Goal: Task Accomplishment & Management: Manage account settings

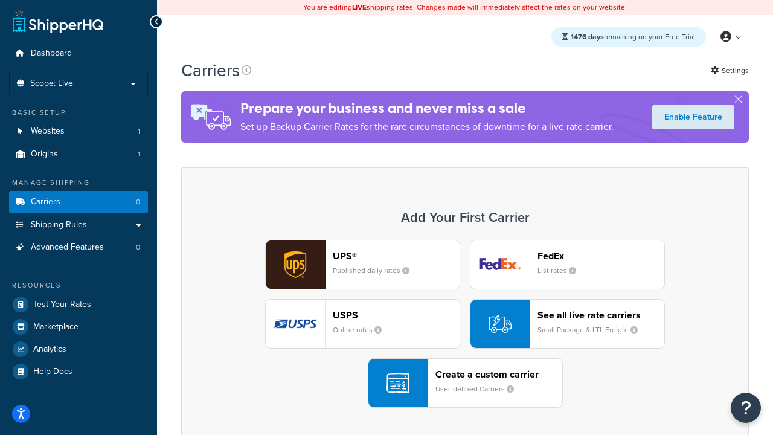
click at [465, 324] on div "UPS® Published daily rates FedEx List rates USPS Online rates See all live rate…" at bounding box center [465, 324] width 542 height 168
click at [601, 256] on header "FedEx" at bounding box center [600, 255] width 127 height 11
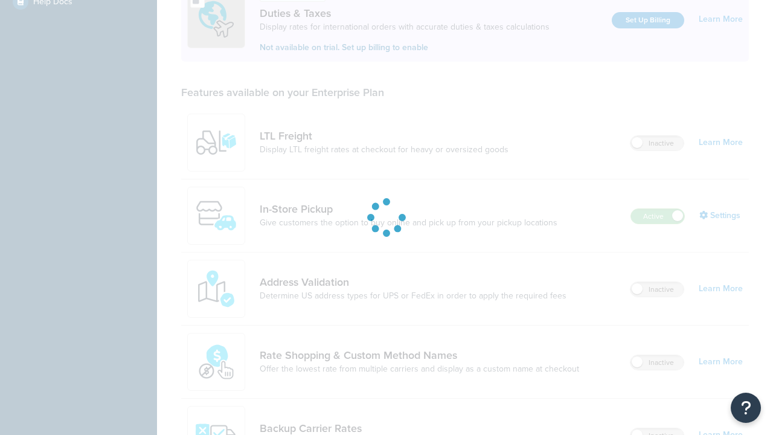
scroll to position [370, 0]
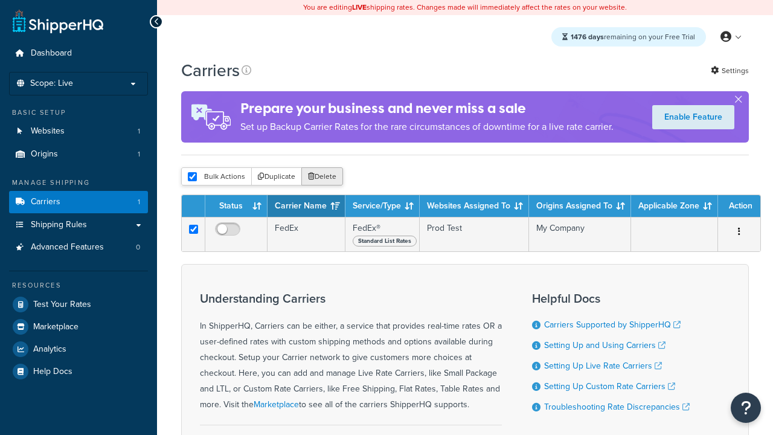
click at [321, 178] on button "Delete" at bounding box center [322, 176] width 42 height 18
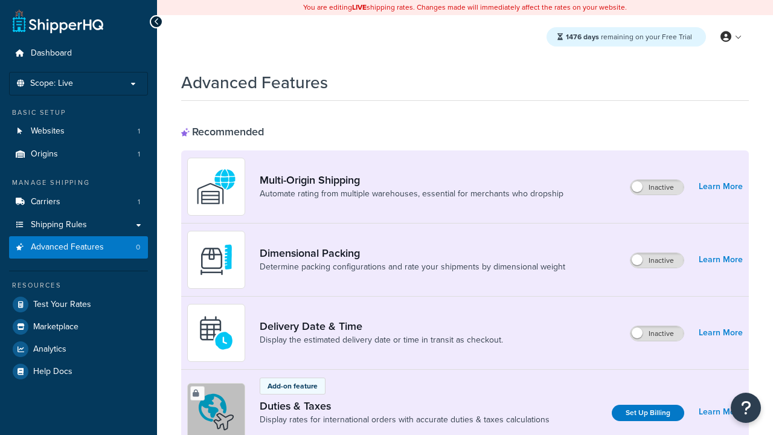
scroll to position [539, 0]
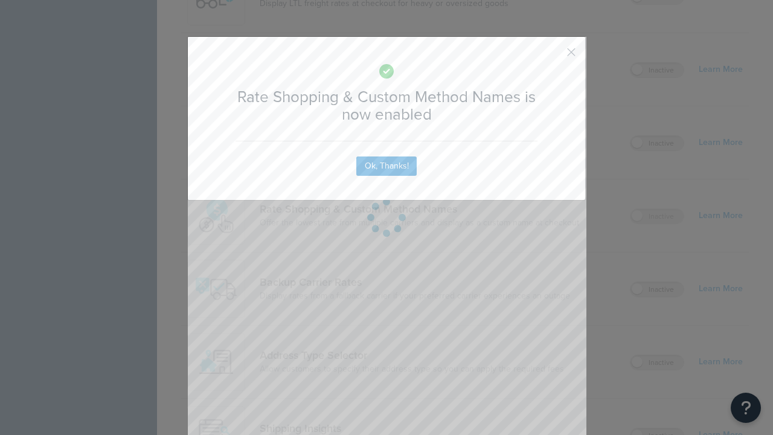
scroll to position [0, 0]
click at [553, 56] on button "button" at bounding box center [553, 56] width 3 height 3
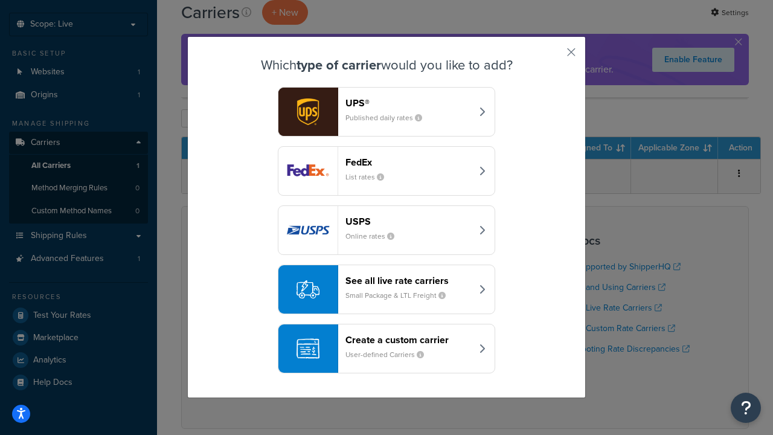
click at [386, 290] on div "See all live rate carriers Small Package & LTL Freight" at bounding box center [408, 289] width 126 height 29
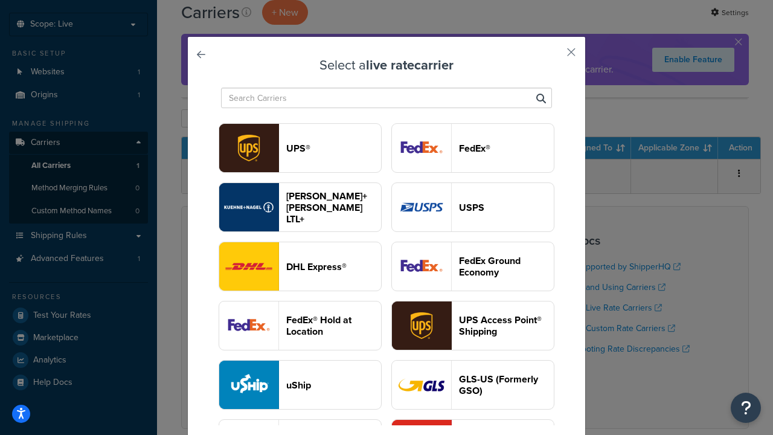
click at [473, 208] on header "USPS" at bounding box center [506, 207] width 95 height 11
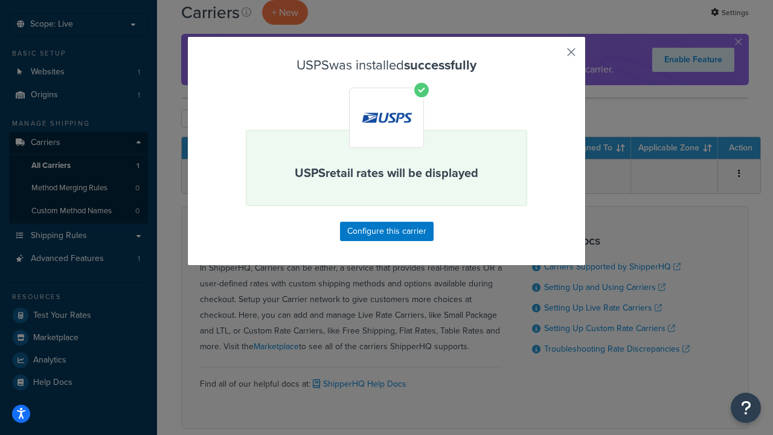
click at [553, 56] on button "button" at bounding box center [553, 56] width 3 height 3
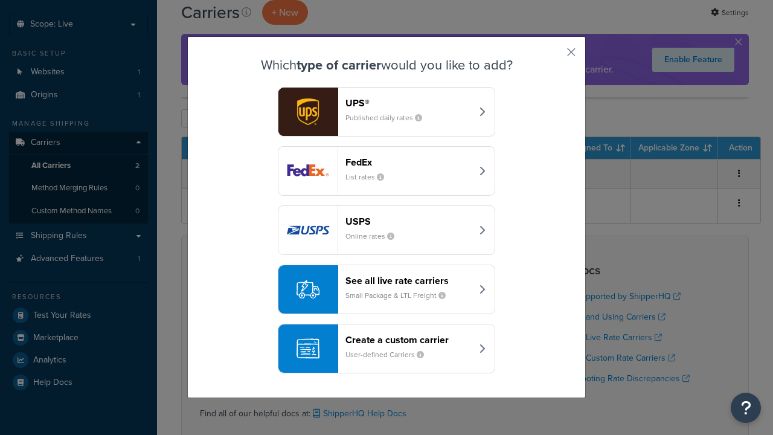
click at [386, 290] on div "See all live rate carriers Small Package & LTL Freight" at bounding box center [408, 289] width 126 height 29
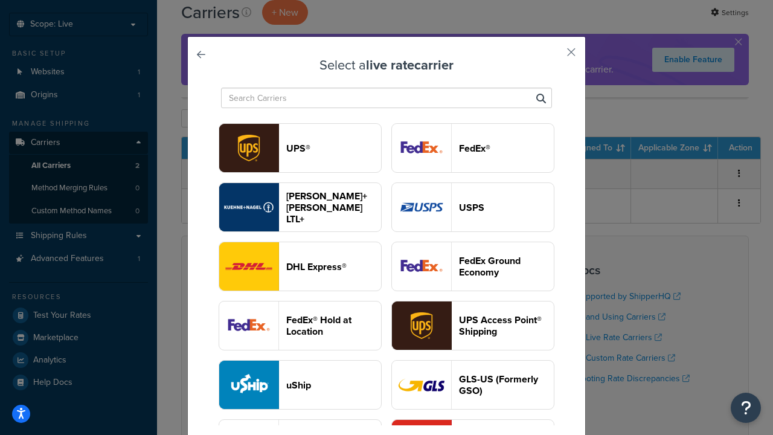
click at [473, 149] on header "FedEx®" at bounding box center [506, 148] width 95 height 11
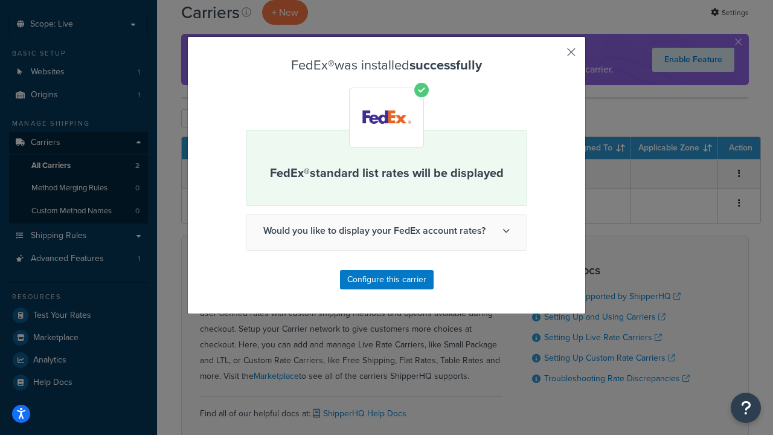
click at [553, 56] on button "button" at bounding box center [553, 56] width 3 height 3
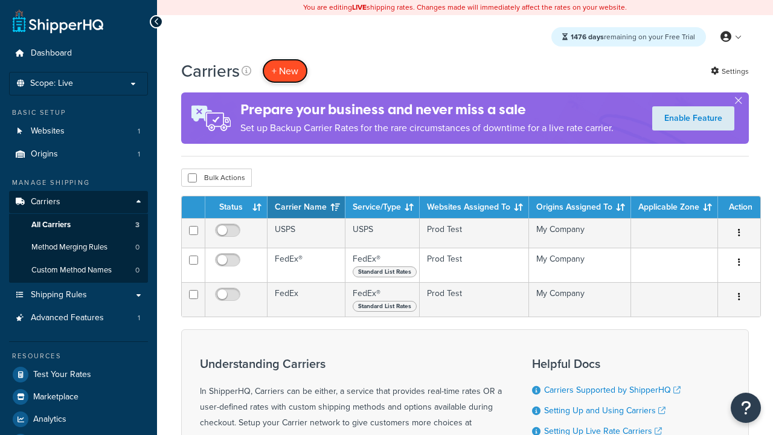
click at [285, 71] on button "+ New" at bounding box center [285, 71] width 46 height 25
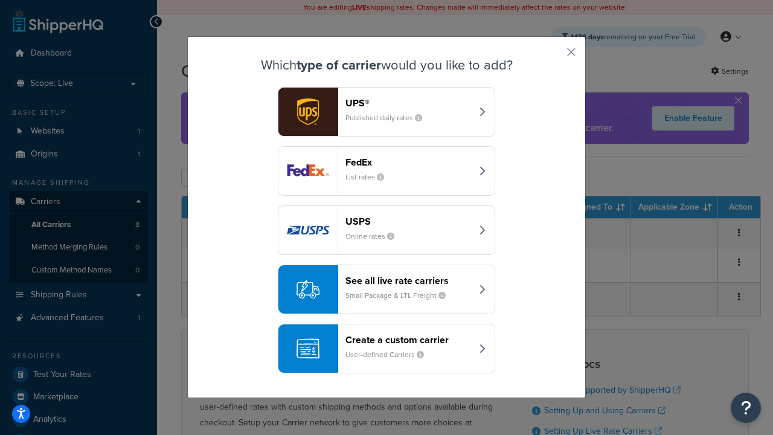
click at [386, 290] on div "See all live rate carriers Small Package & LTL Freight" at bounding box center [408, 289] width 126 height 29
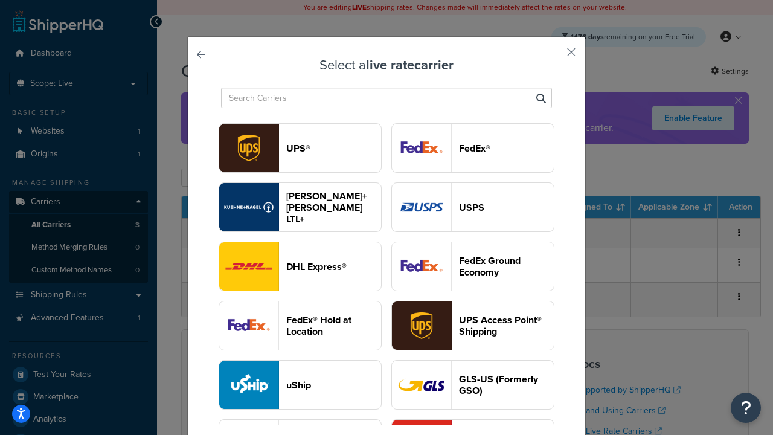
click at [333, 149] on header "UPS®" at bounding box center [333, 148] width 95 height 11
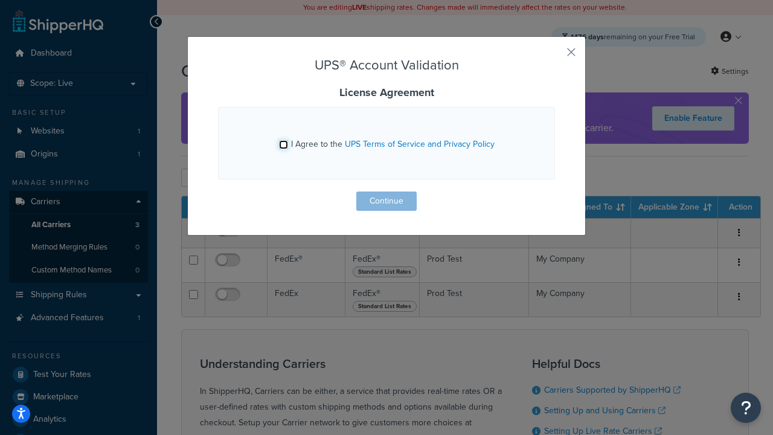
click at [284, 144] on input "I Agree to the UPS Terms of Service and Privacy Policy" at bounding box center [283, 144] width 9 height 9
checkbox input "true"
click at [386, 201] on button "Continue" at bounding box center [386, 200] width 60 height 19
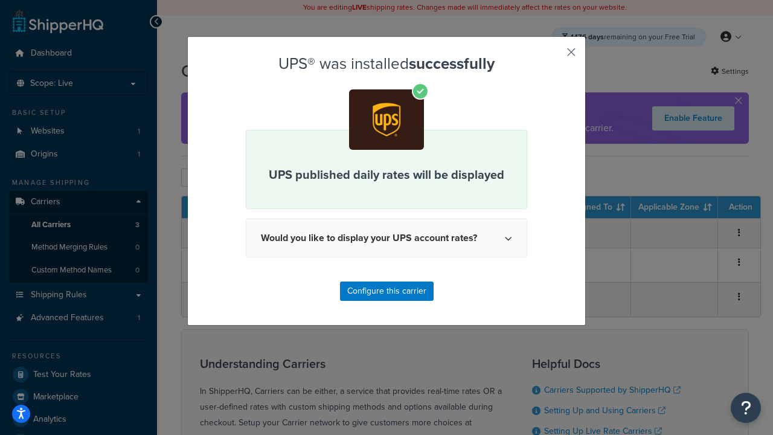
click at [553, 56] on button "button" at bounding box center [553, 56] width 3 height 3
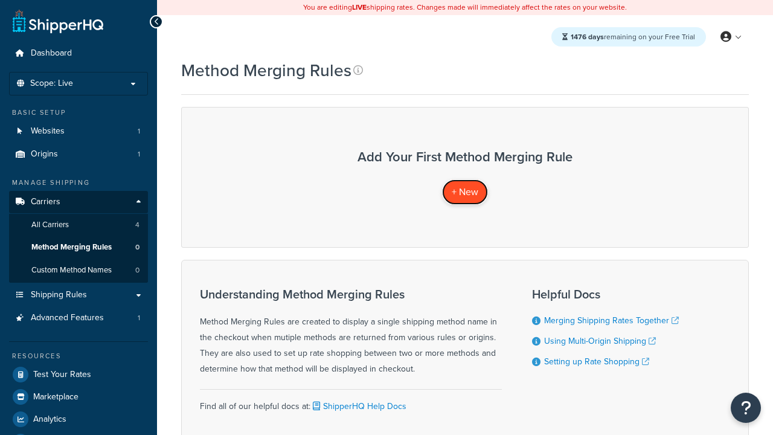
click at [464, 192] on span "+ New" at bounding box center [465, 192] width 27 height 14
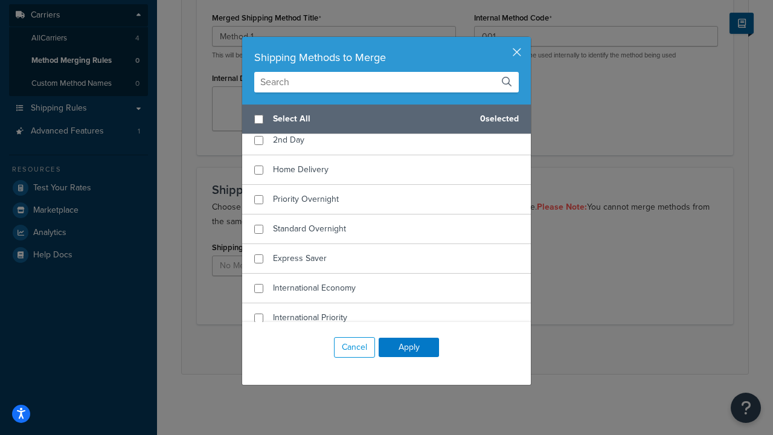
click at [287, 117] on span "Ground" at bounding box center [287, 110] width 28 height 13
checkbox input "true"
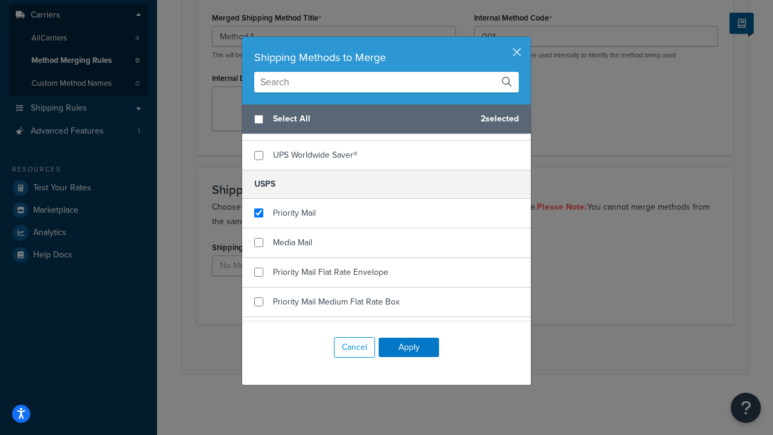
click at [409, 347] on button "Apply" at bounding box center [409, 347] width 60 height 19
click at [458, 349] on button "Save" at bounding box center [458, 348] width 33 height 19
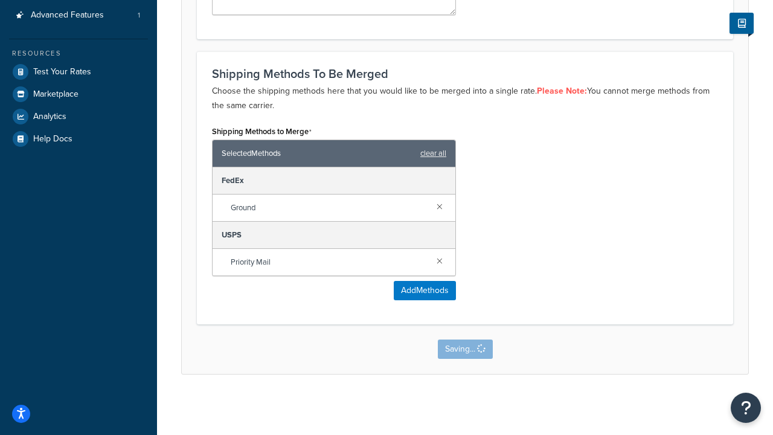
scroll to position [0, 0]
